Goal: Navigation & Orientation: Find specific page/section

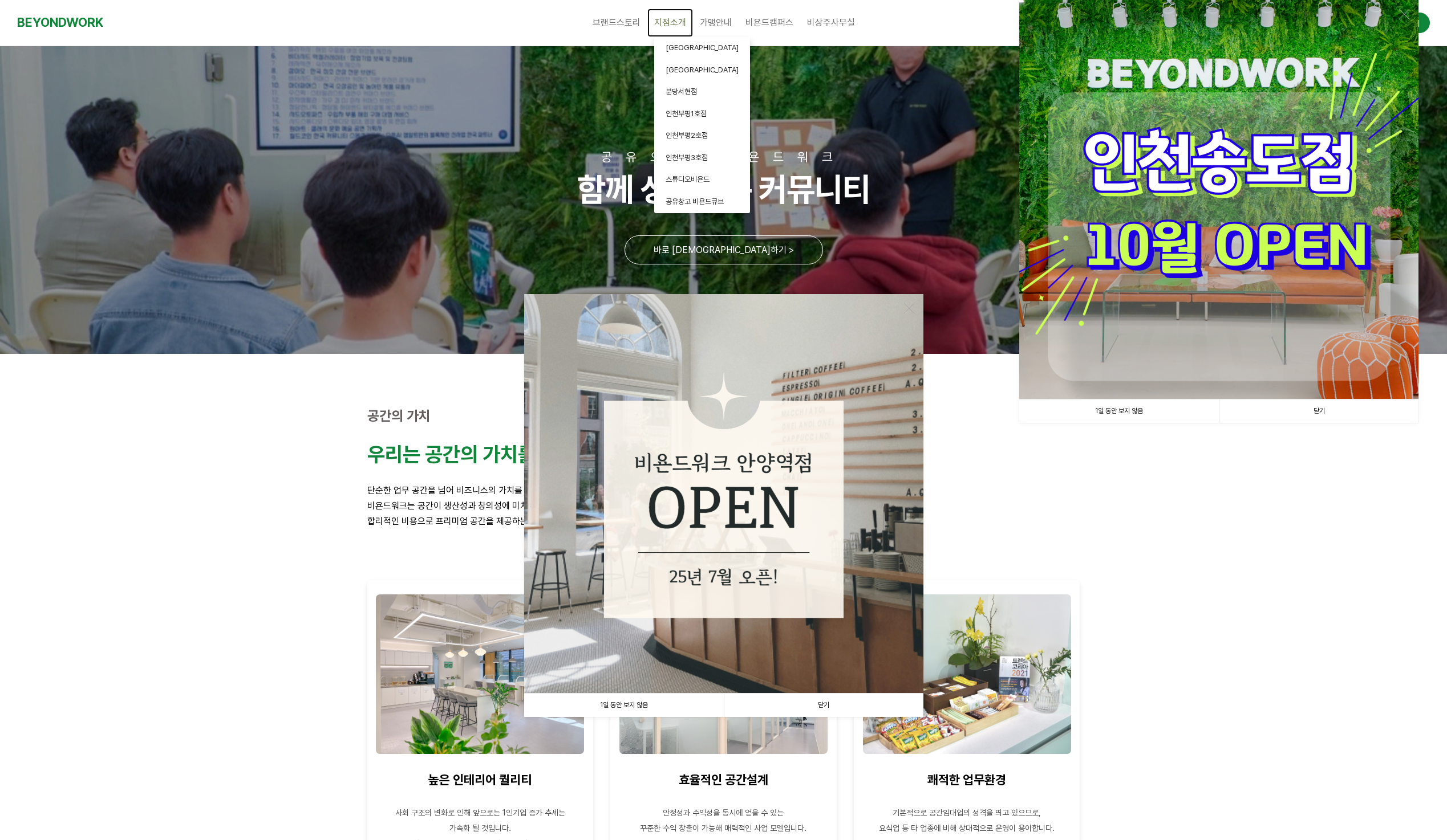
click at [678, 23] on span "지점소개" at bounding box center [669, 23] width 32 height 11
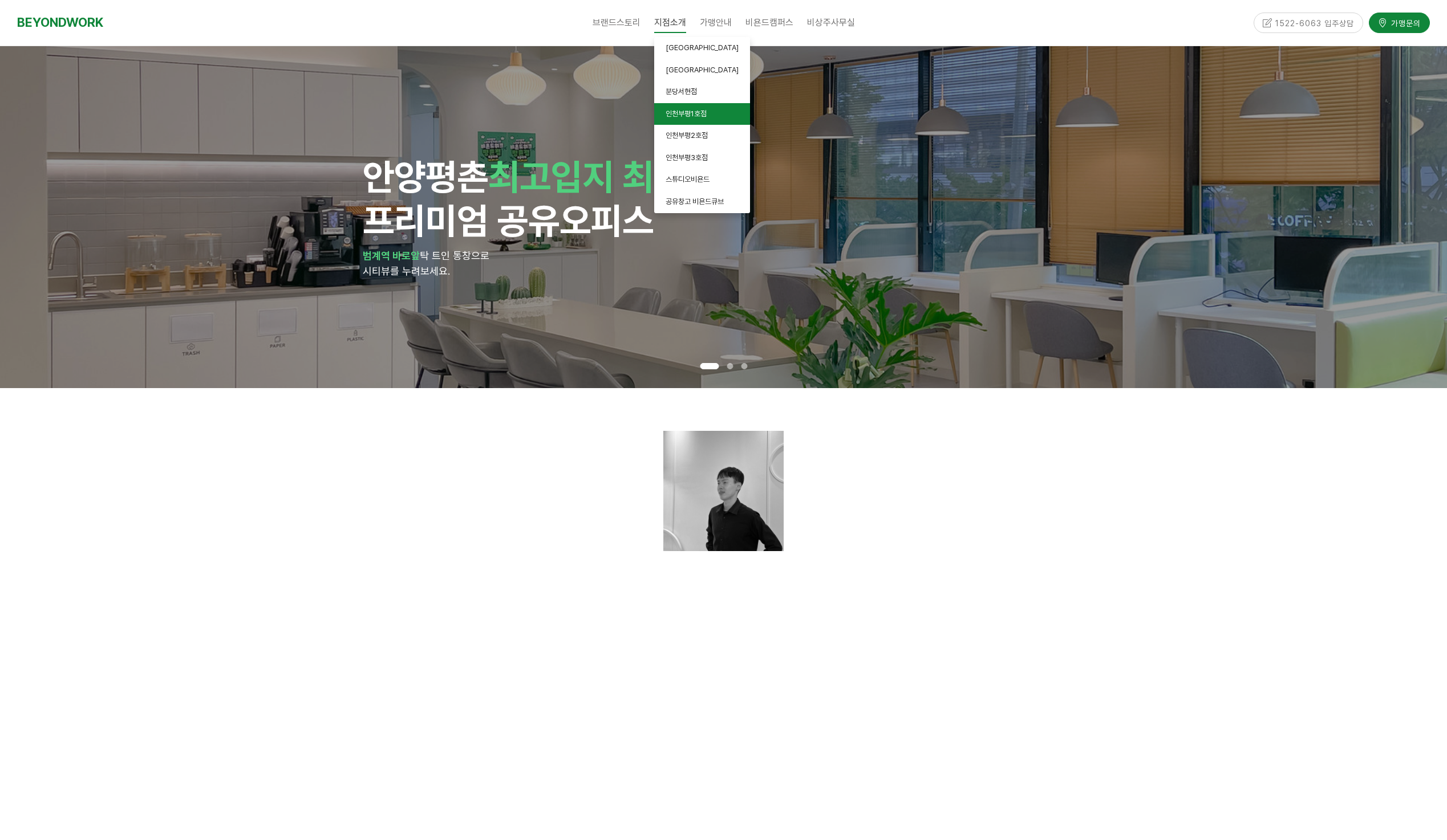
click at [698, 112] on span "인천부평1호점" at bounding box center [686, 113] width 41 height 8
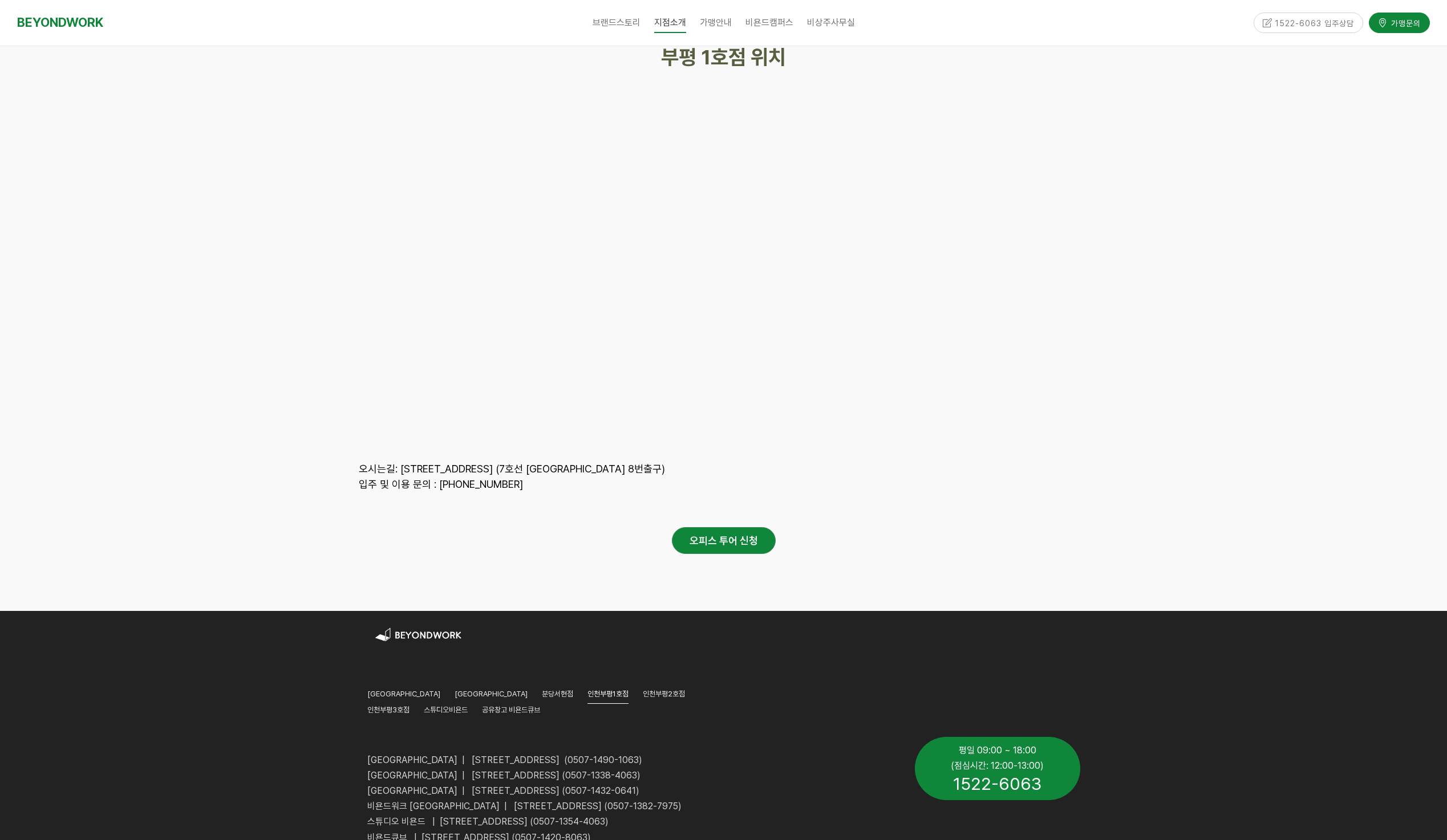
scroll to position [4875, 0]
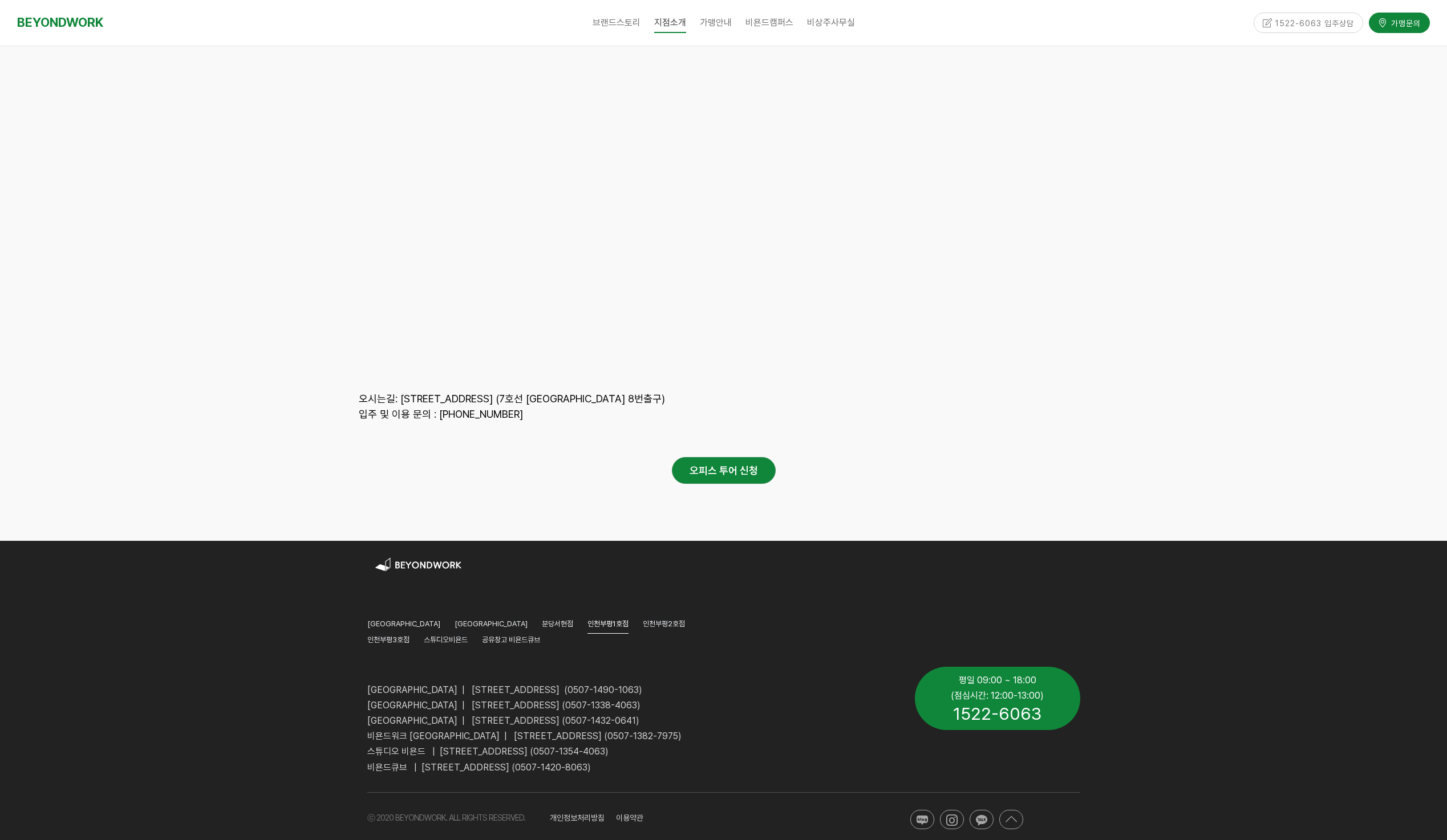
click at [253, 339] on div at bounding box center [724, 227] width 1447 height 627
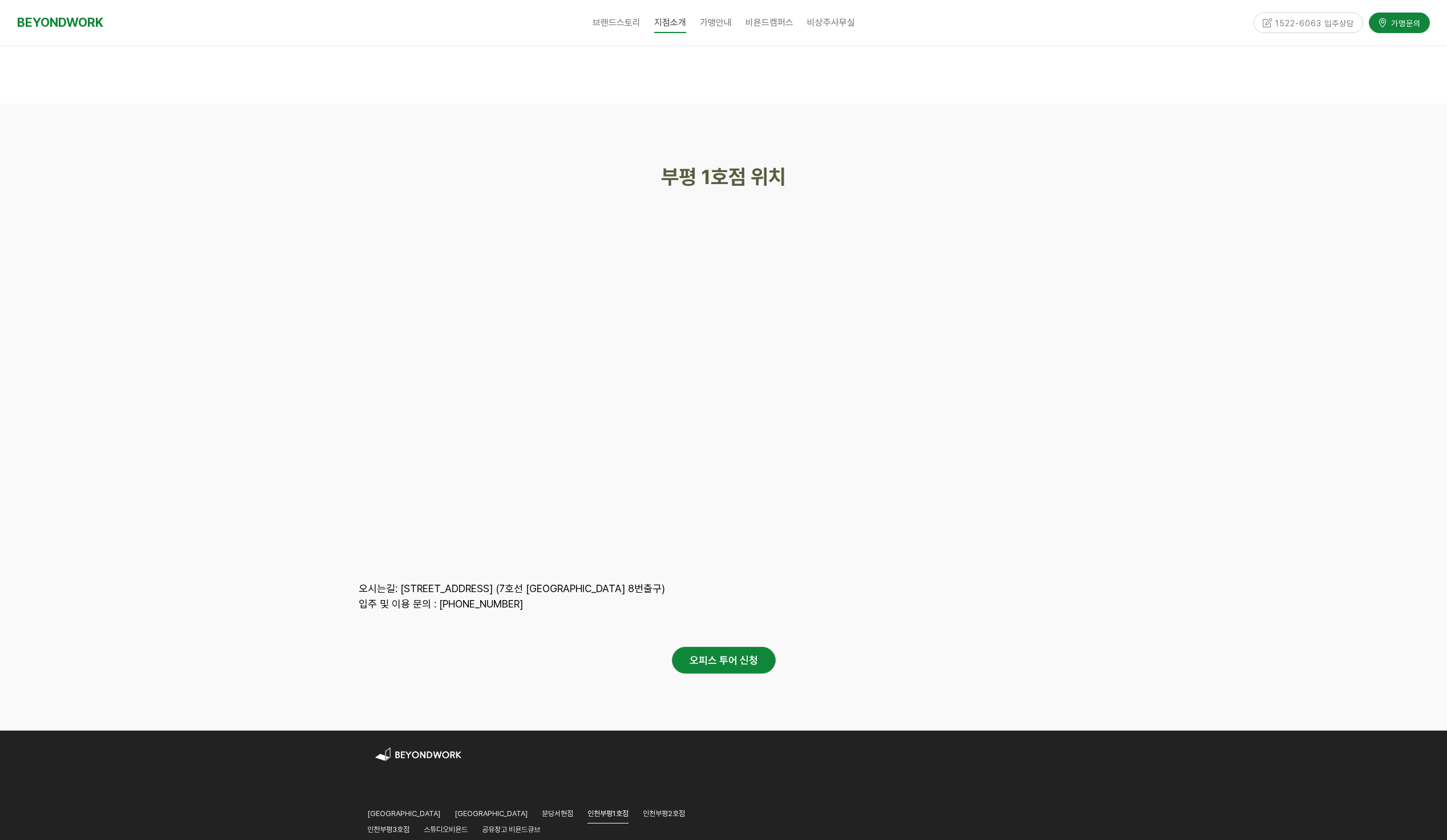
scroll to position [4780, 0]
